Goal: Transaction & Acquisition: Book appointment/travel/reservation

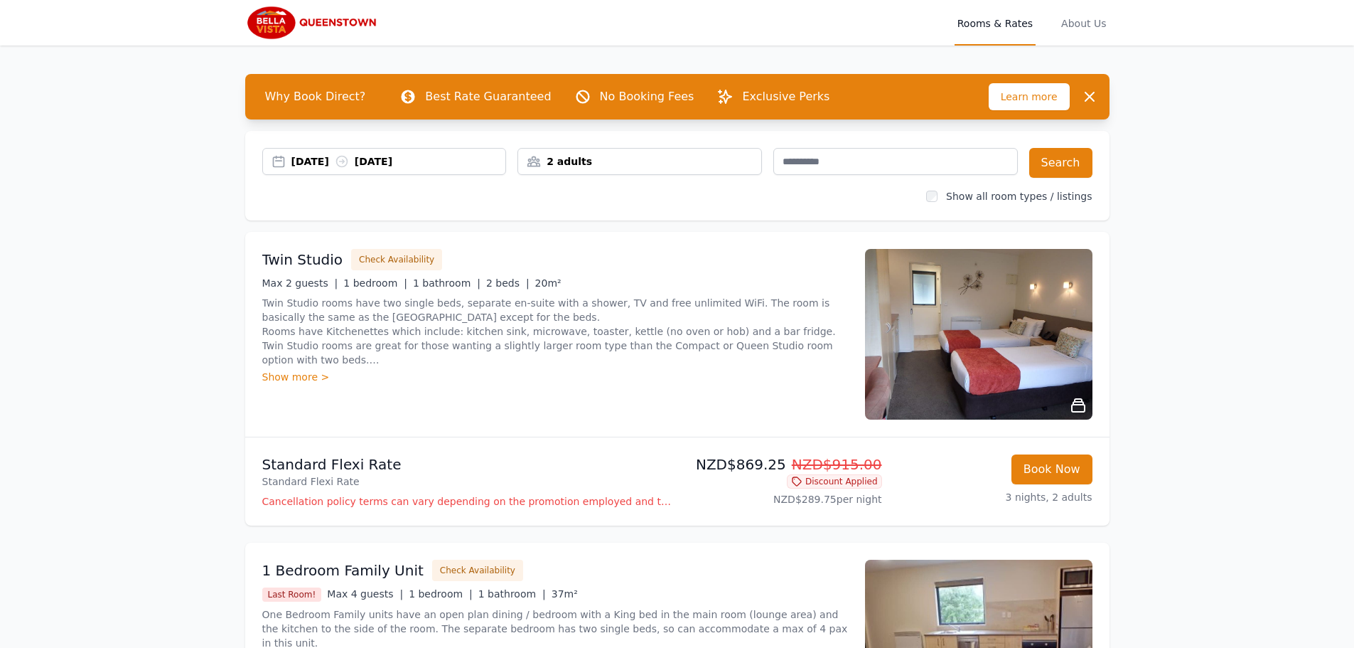
click at [573, 164] on div "2 adults" at bounding box center [639, 161] width 243 height 14
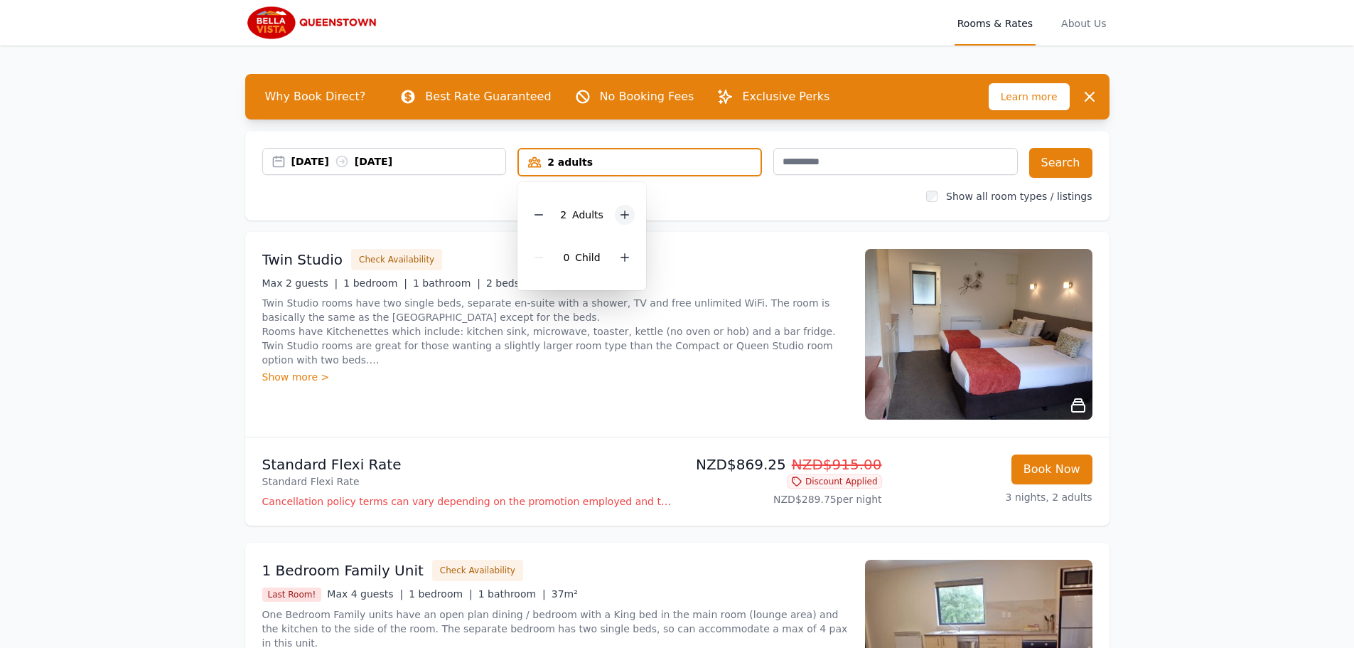
click at [623, 215] on icon at bounding box center [624, 214] width 11 height 11
click at [1059, 158] on button "Search" at bounding box center [1061, 163] width 63 height 30
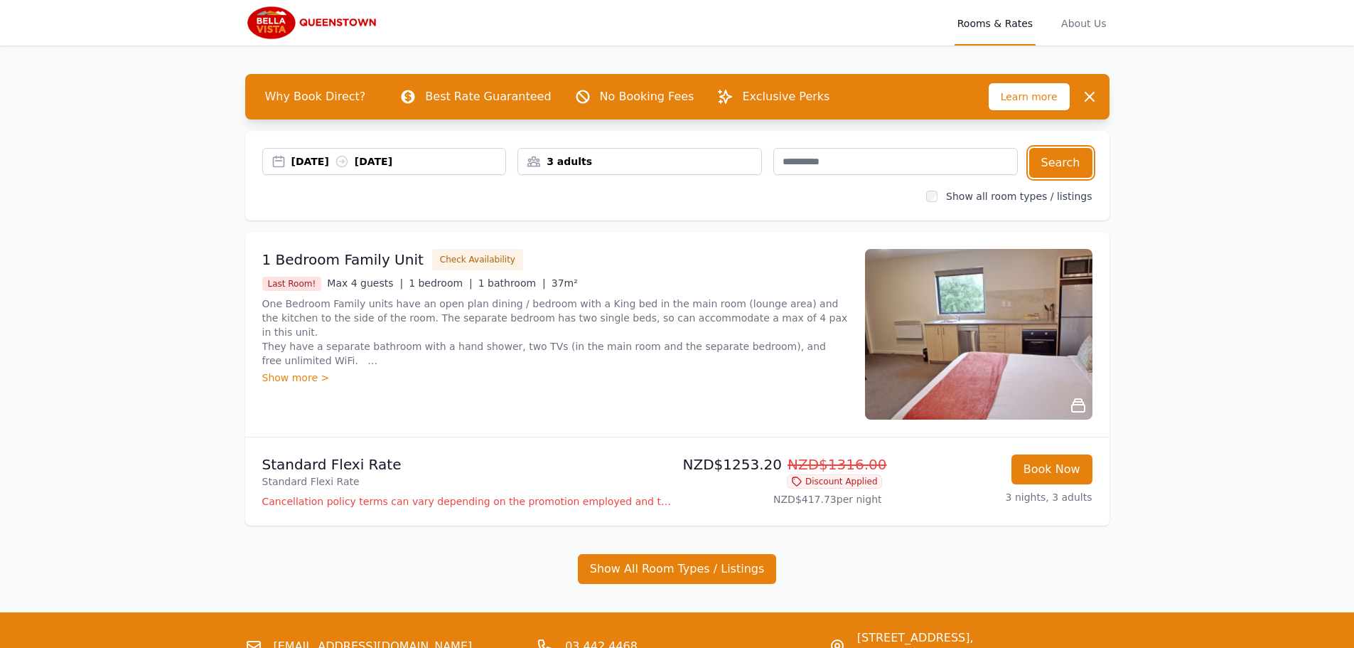
click at [552, 163] on div "3 adults" at bounding box center [639, 161] width 243 height 14
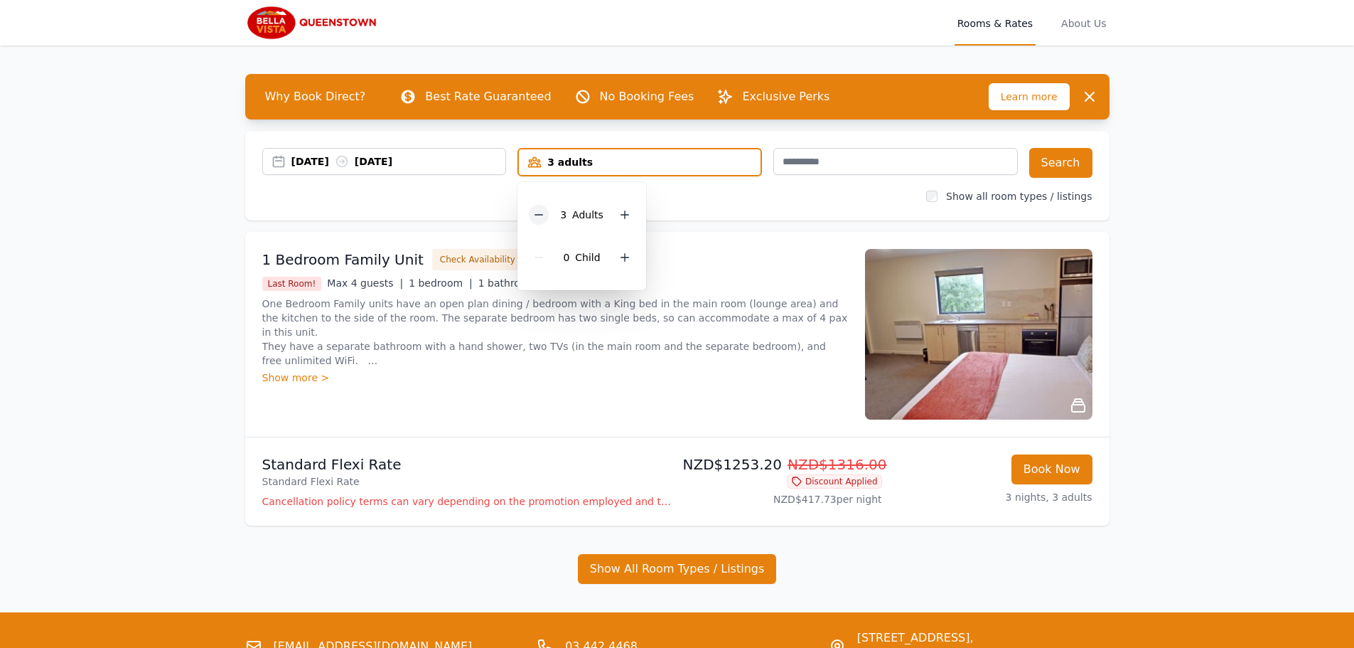
click at [542, 216] on icon at bounding box center [538, 214] width 11 height 11
click at [663, 565] on button "Show All Room Types / Listings" at bounding box center [677, 569] width 199 height 30
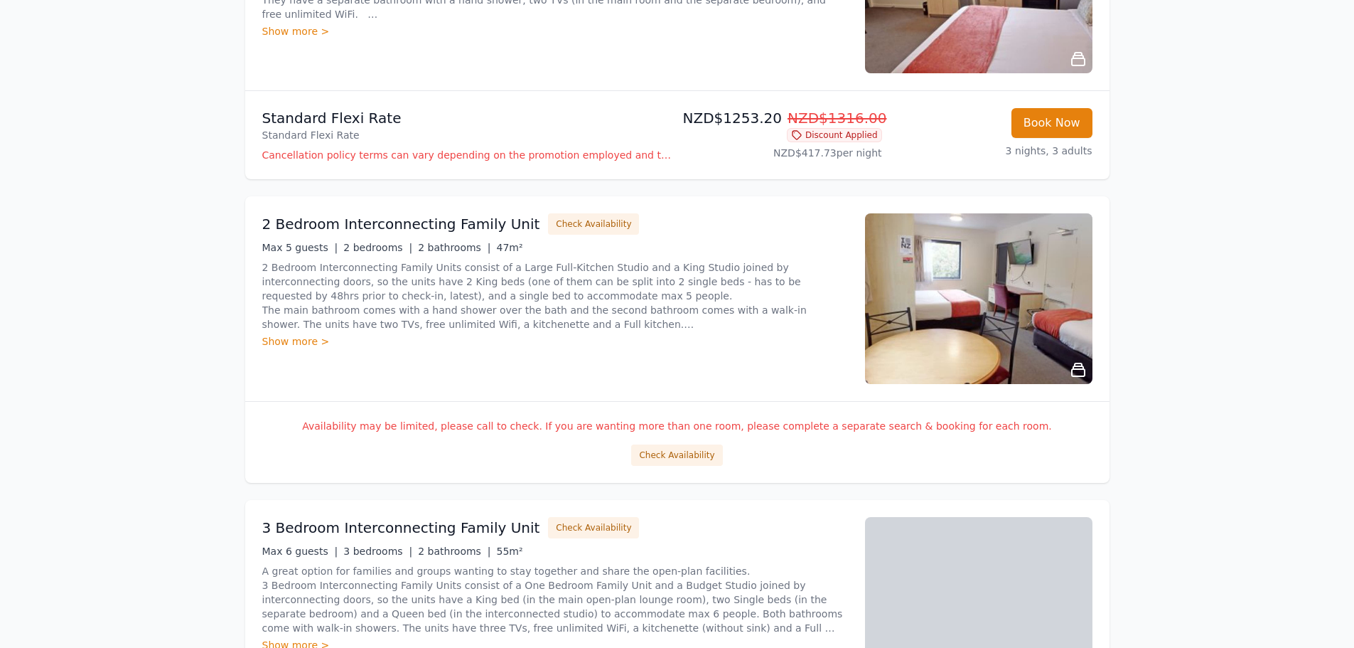
scroll to position [355, 0]
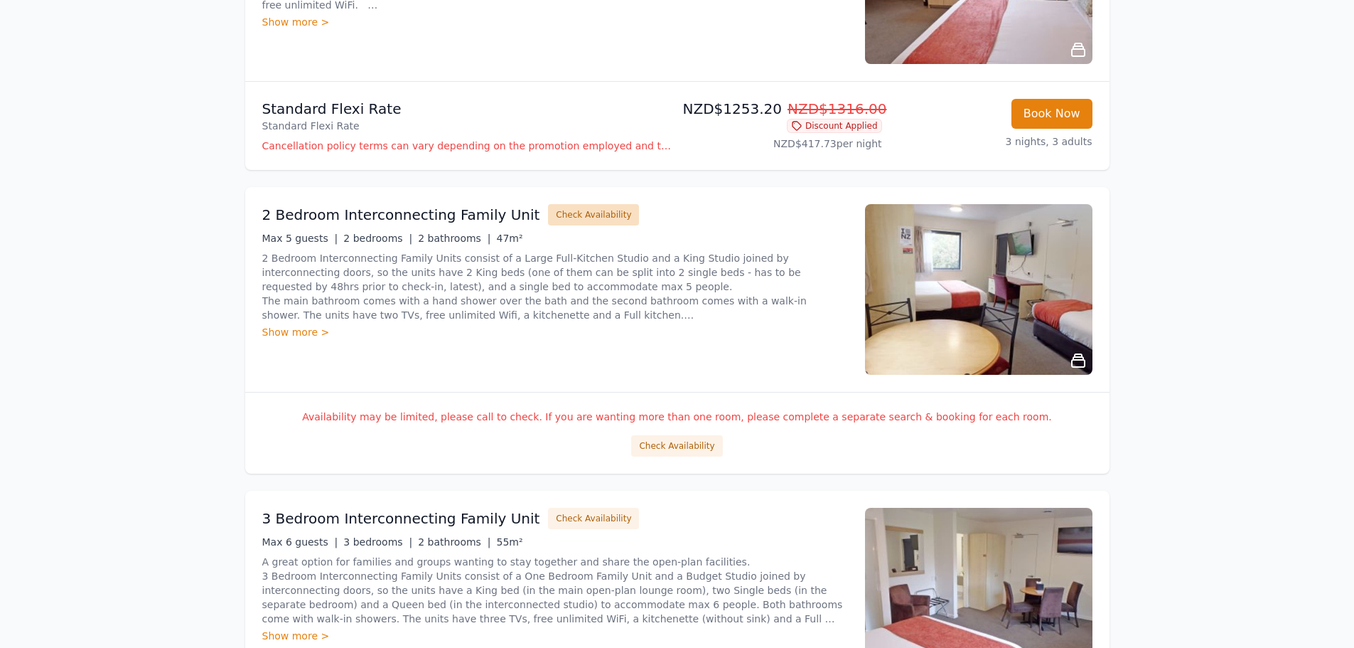
click at [555, 216] on button "Check Availability" at bounding box center [593, 214] width 91 height 21
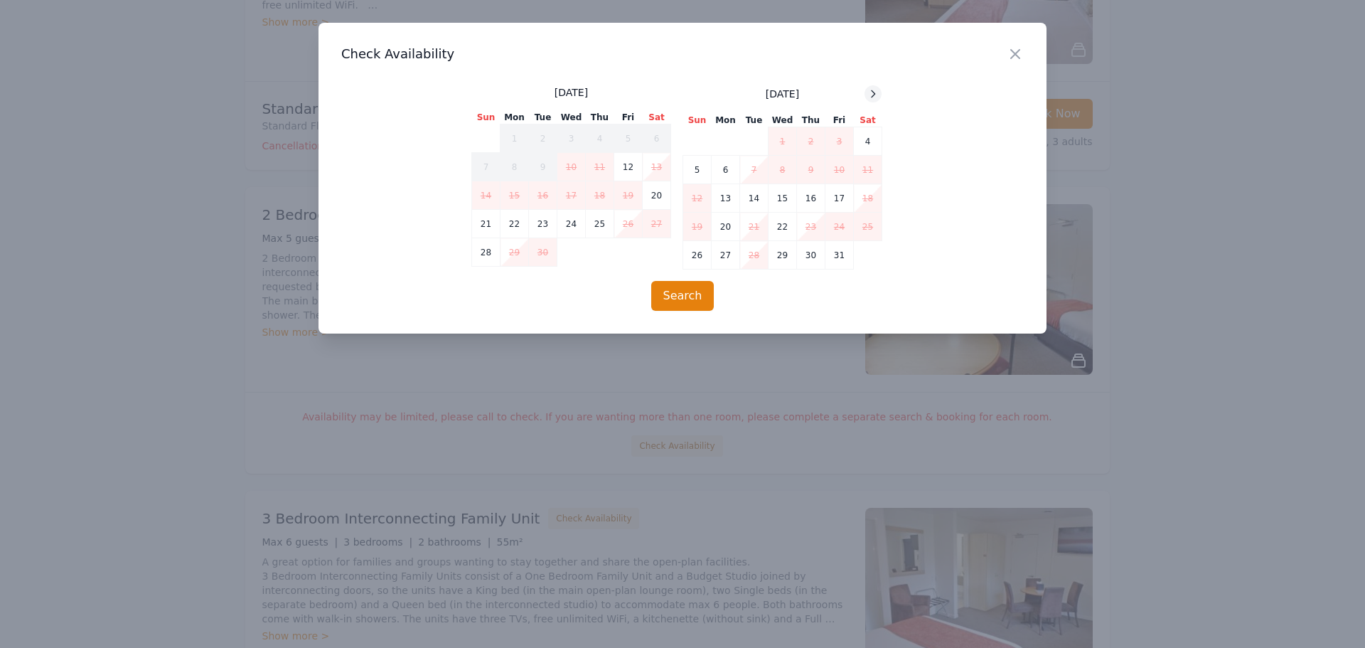
click at [874, 95] on icon at bounding box center [872, 93] width 11 height 11
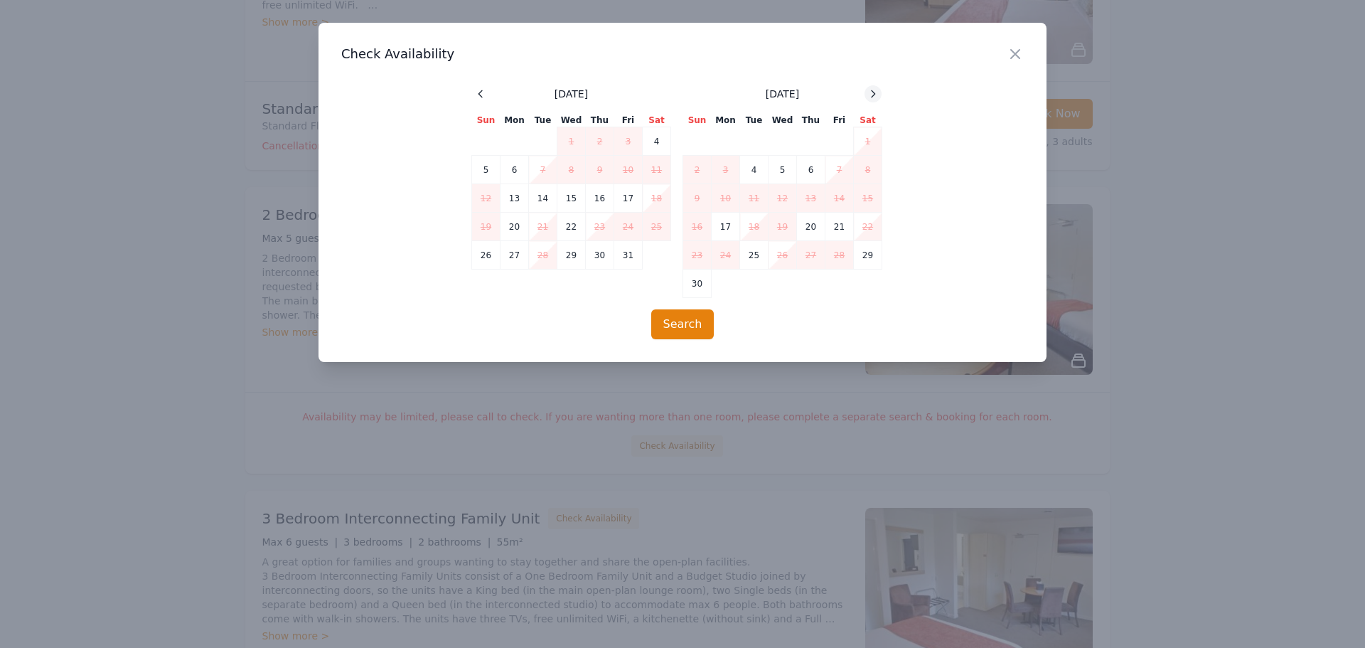
click at [874, 95] on icon at bounding box center [872, 93] width 11 height 11
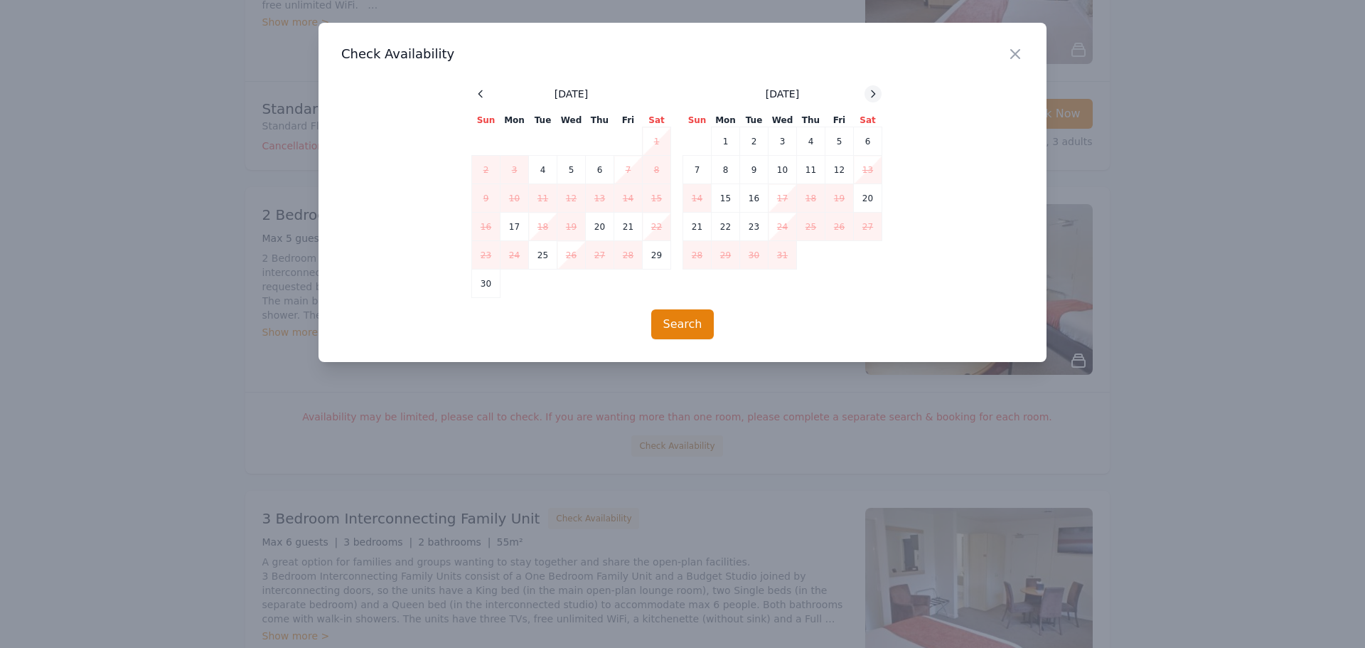
click at [874, 95] on icon at bounding box center [874, 93] width 4 height 6
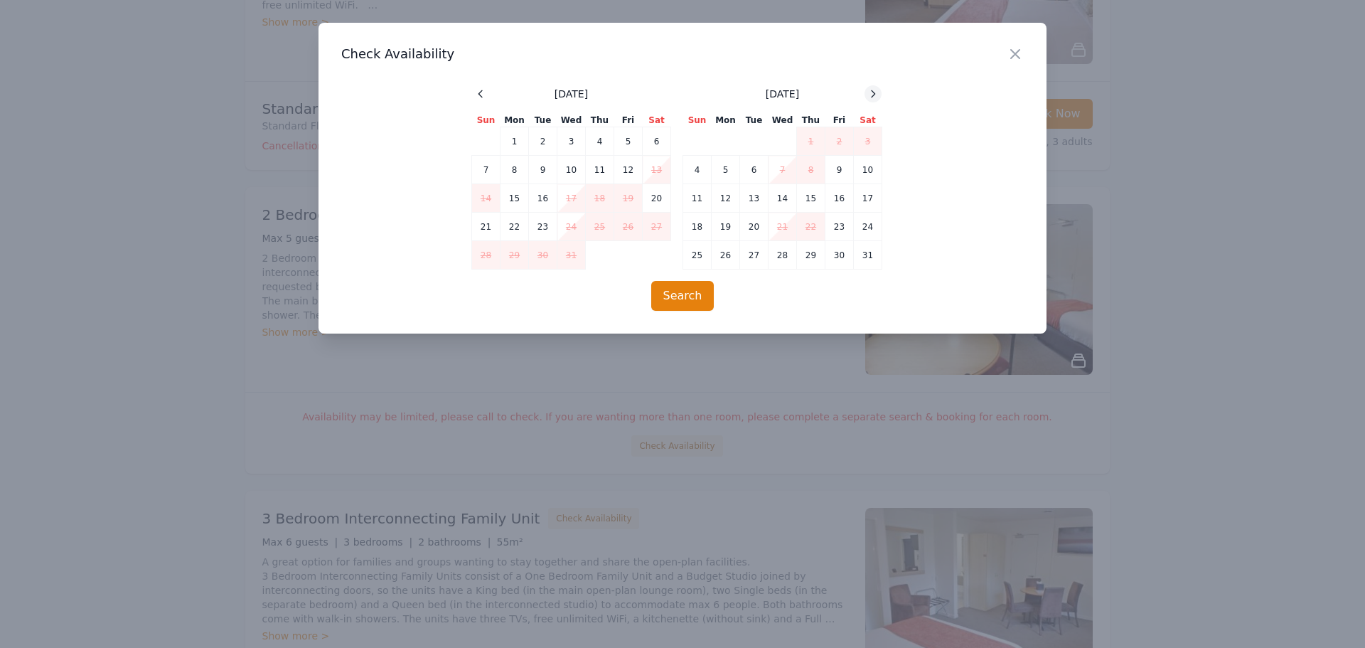
click at [874, 95] on icon at bounding box center [874, 93] width 4 height 6
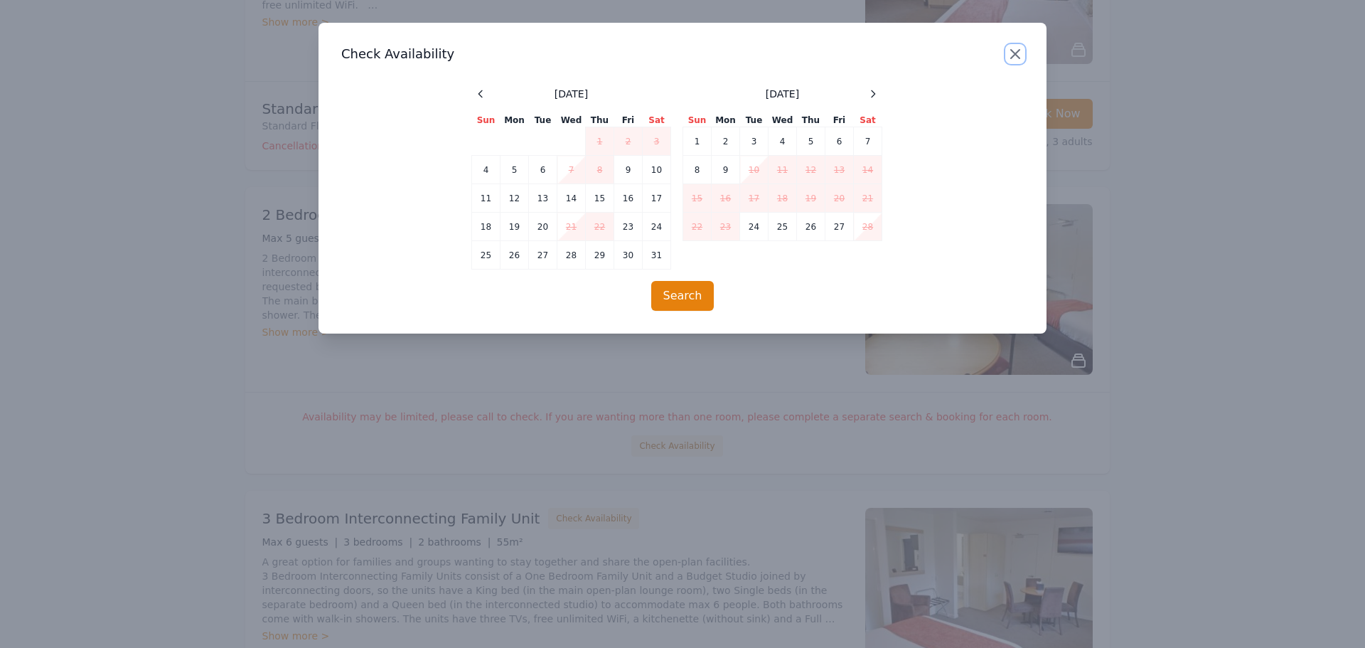
click at [1015, 55] on icon "button" at bounding box center [1015, 54] width 9 height 9
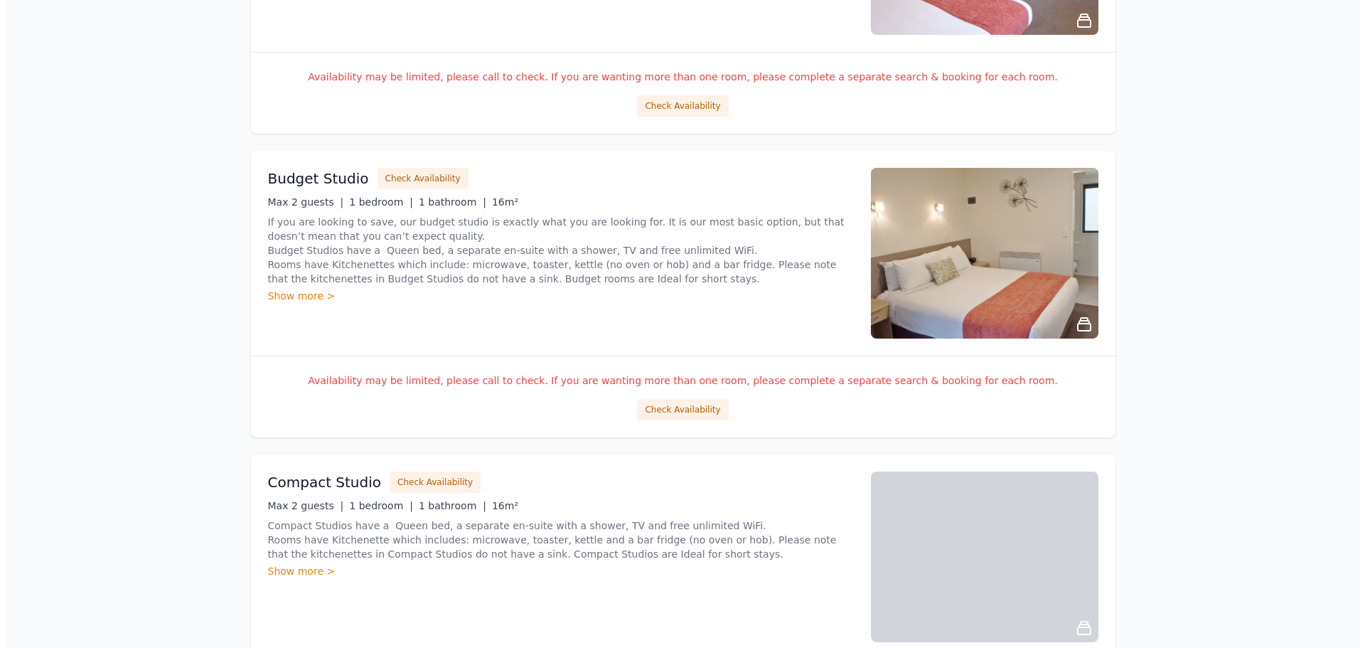
scroll to position [1066, 0]
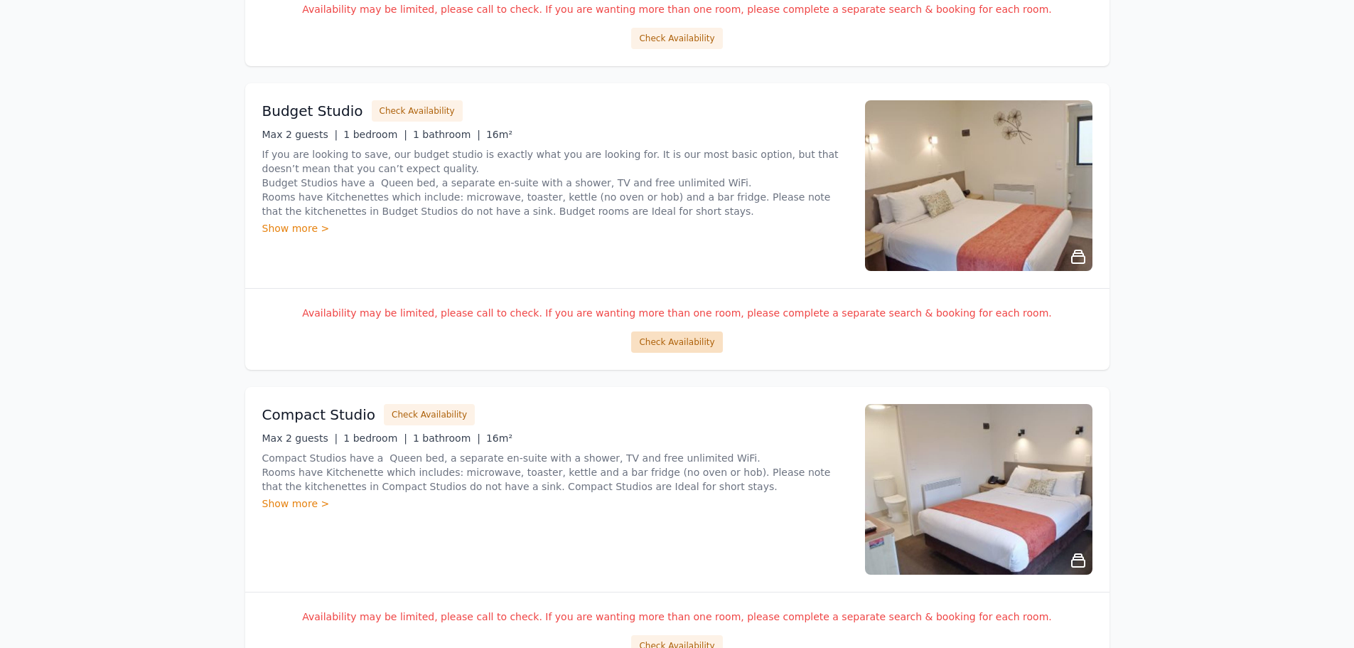
click at [690, 343] on button "Check Availability" at bounding box center [676, 341] width 91 height 21
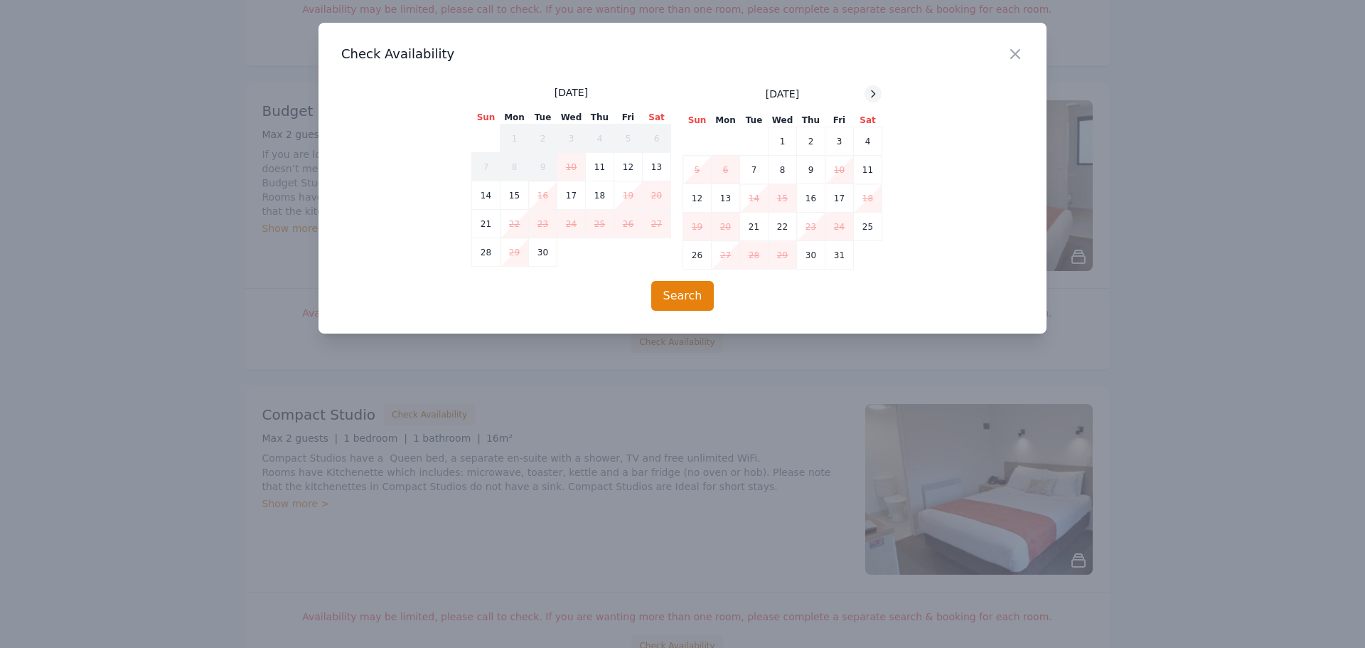
click at [872, 95] on icon at bounding box center [872, 93] width 11 height 11
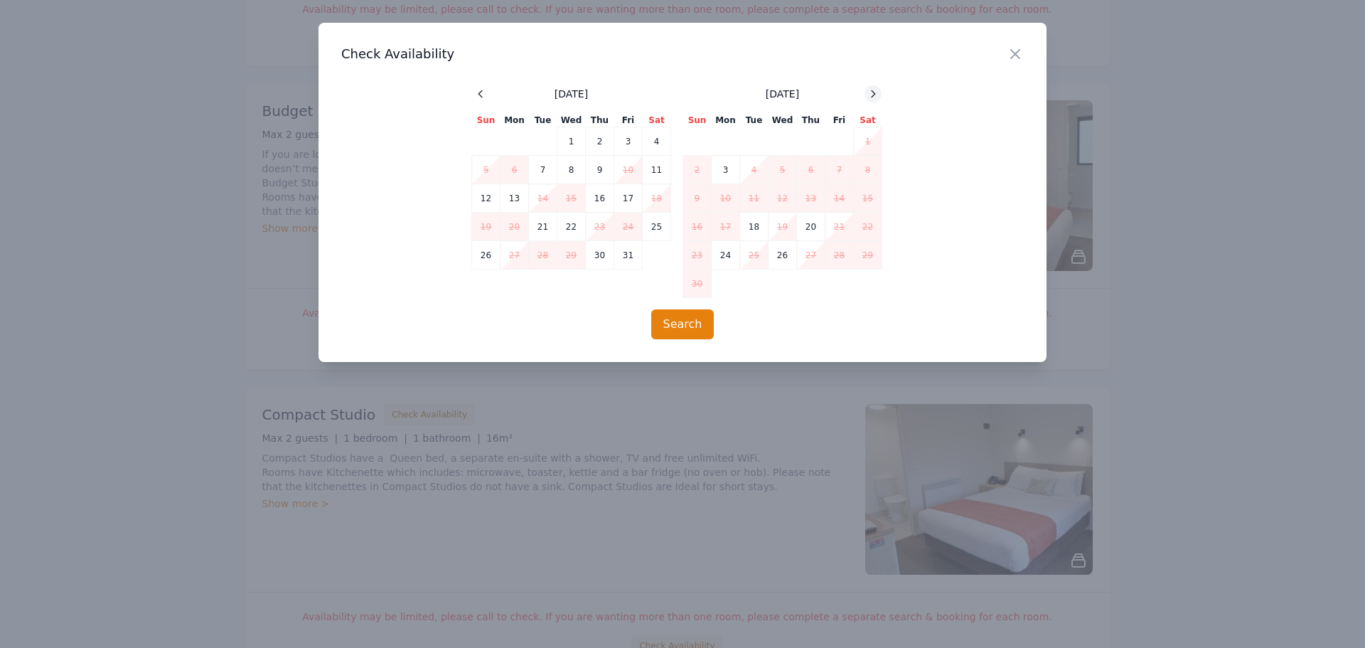
click at [872, 96] on icon at bounding box center [872, 93] width 11 height 11
click at [872, 97] on icon at bounding box center [872, 93] width 11 height 11
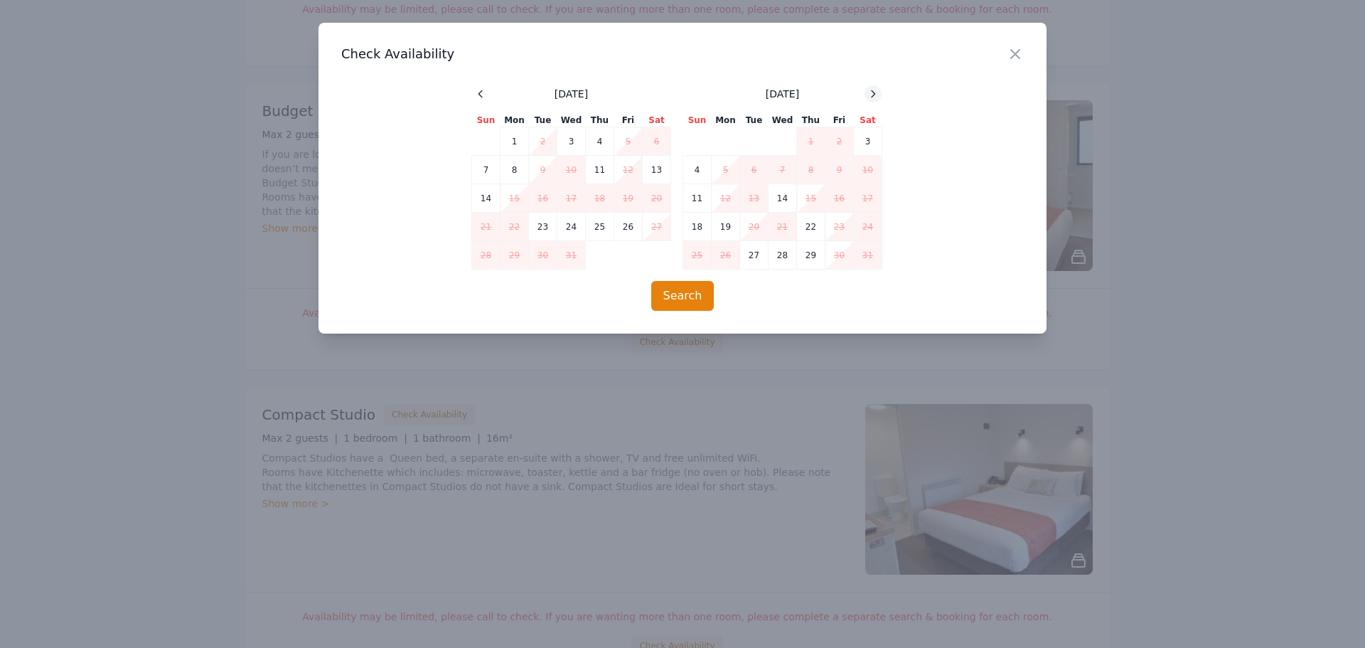
click at [872, 97] on icon at bounding box center [874, 93] width 4 height 6
